Goal: Ask a question: Seek information or help from site administrators or community

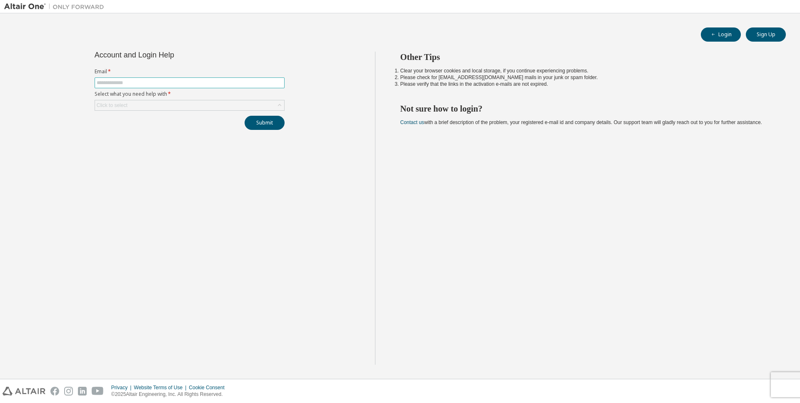
click at [220, 87] on span at bounding box center [190, 82] width 190 height 11
click at [221, 85] on input "text" at bounding box center [190, 83] width 186 height 7
type input "**********"
click at [181, 100] on div "Click to select" at bounding box center [189, 105] width 189 height 10
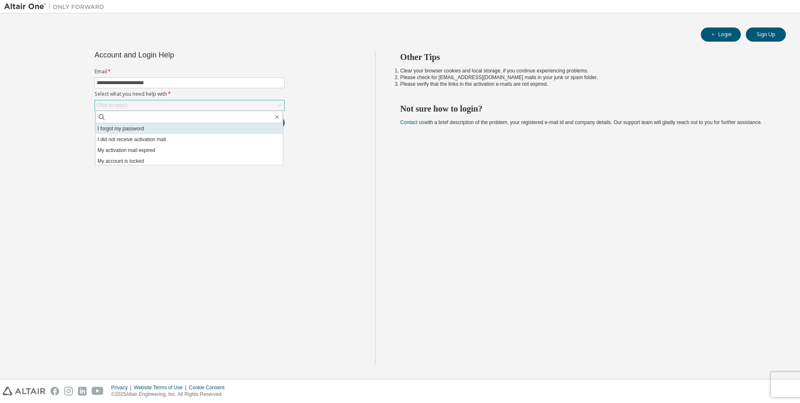
click at [137, 128] on li "I forgot my password" at bounding box center [188, 128] width 187 height 11
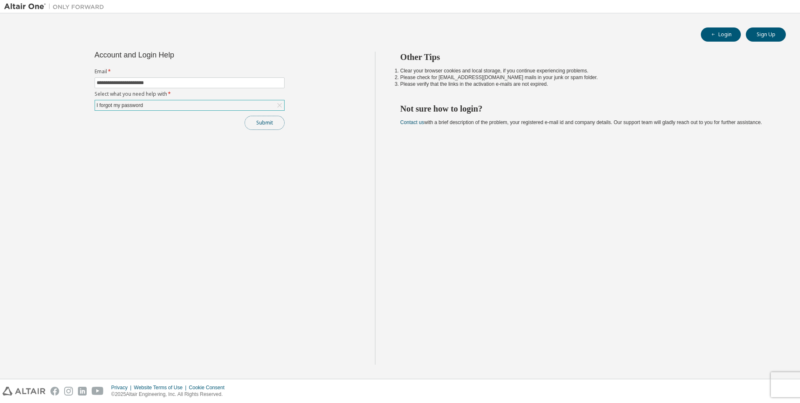
click at [264, 124] on button "Submit" at bounding box center [265, 123] width 40 height 14
click at [783, 382] on icon "button" at bounding box center [782, 383] width 5 height 5
click at [265, 122] on button "Submit" at bounding box center [265, 123] width 40 height 14
click at [780, 384] on icon "button" at bounding box center [782, 383] width 5 height 5
click at [182, 102] on div "I forgot my password" at bounding box center [189, 105] width 189 height 10
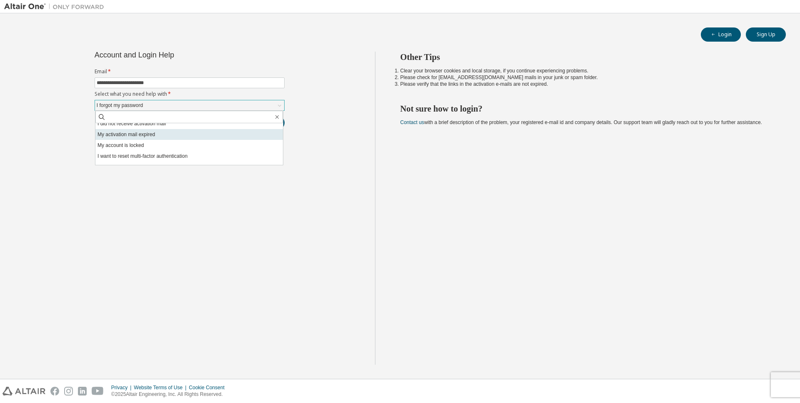
scroll to position [23, 0]
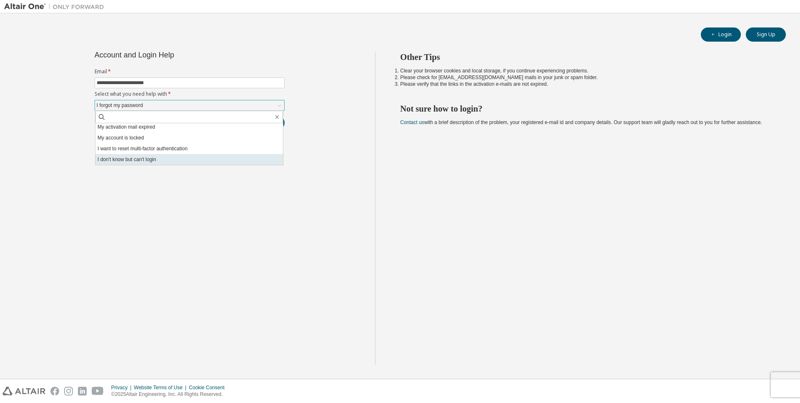
click at [189, 161] on li "I don't know but can't login" at bounding box center [188, 159] width 187 height 11
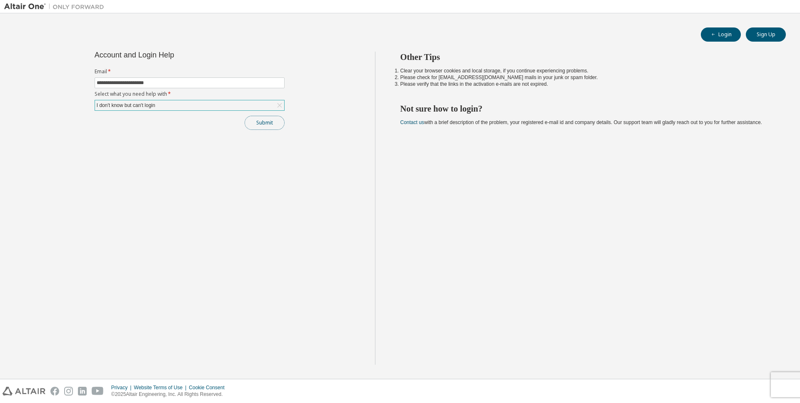
click at [267, 125] on button "Submit" at bounding box center [265, 123] width 40 height 14
click at [785, 385] on div "Bad Request" at bounding box center [731, 386] width 122 height 21
